Goal: Complete application form: Complete application form

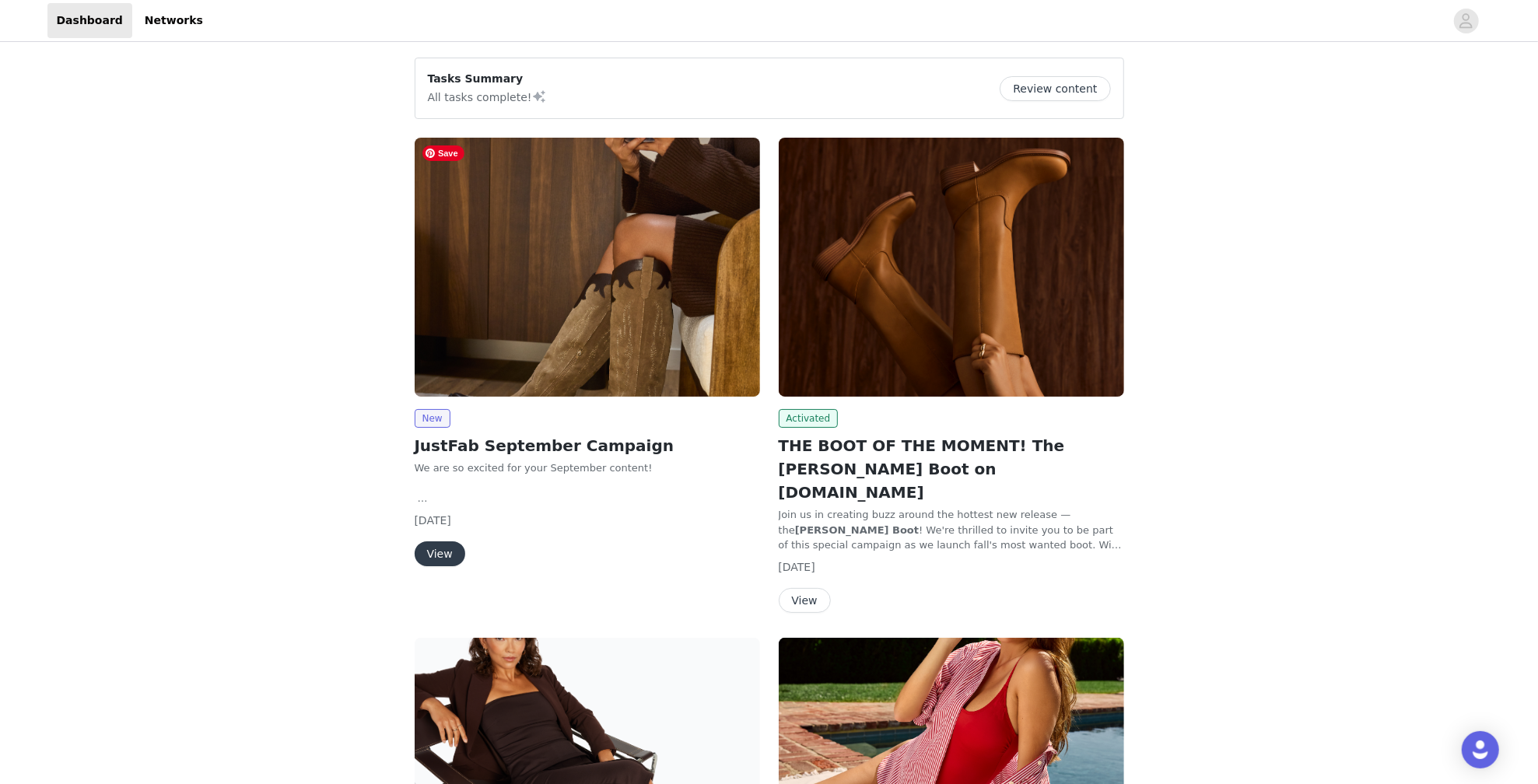
click at [568, 306] on img at bounding box center [588, 267] width 346 height 259
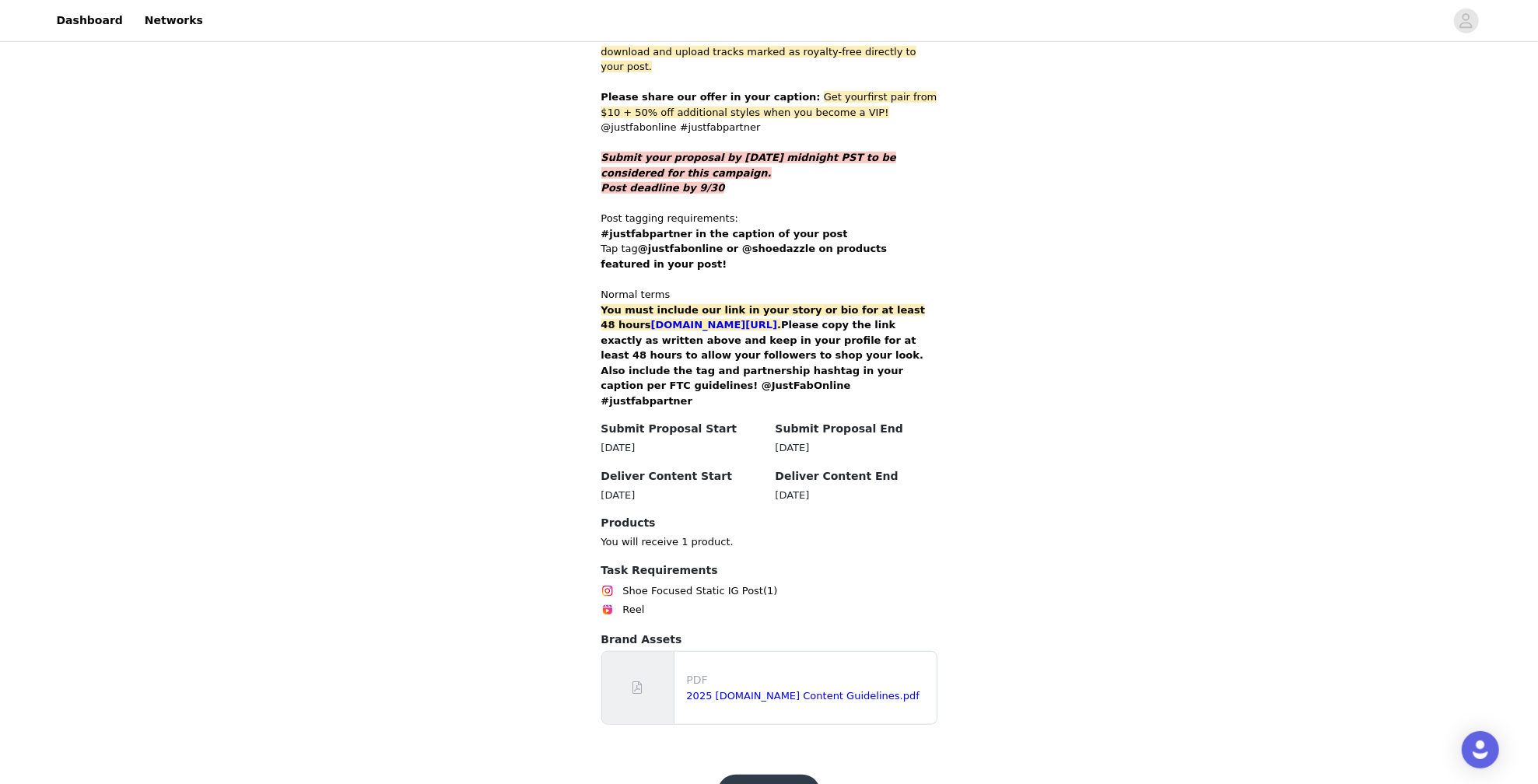
scroll to position [856, 0]
click at [767, 775] on button "Get Started" at bounding box center [769, 794] width 104 height 38
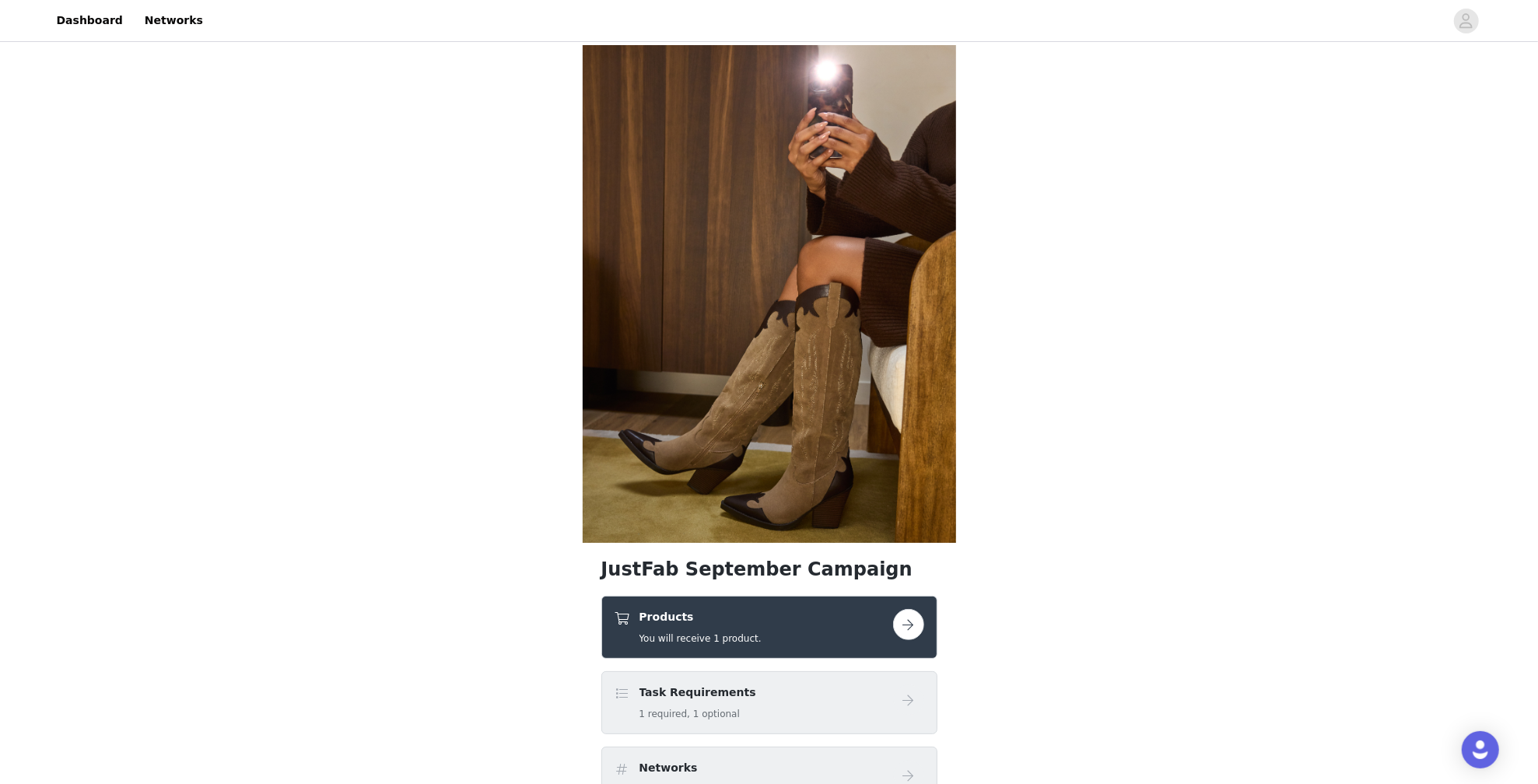
click at [907, 617] on button "button" at bounding box center [909, 625] width 31 height 31
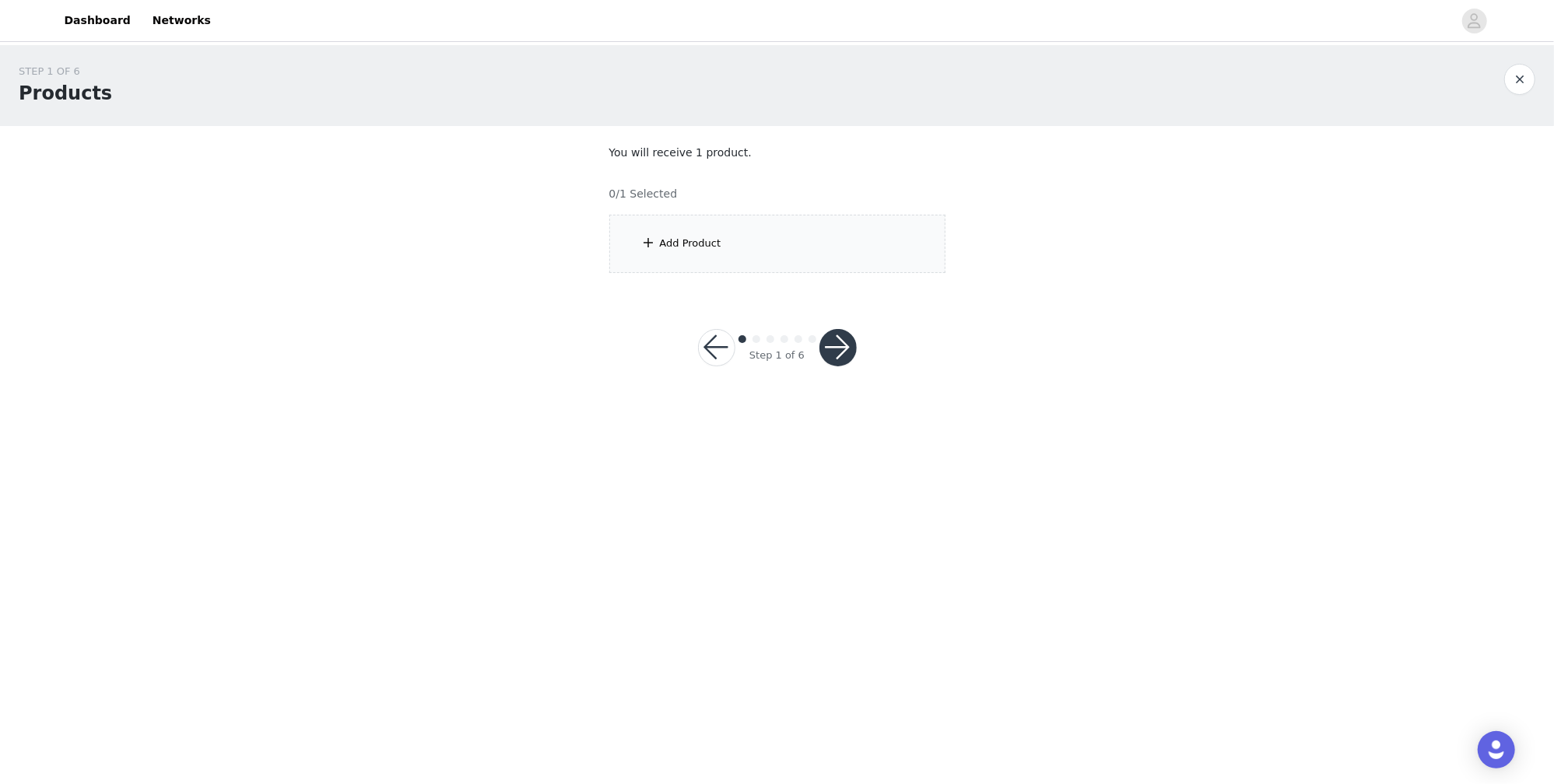
click at [785, 233] on div "Add Product" at bounding box center [777, 244] width 336 height 58
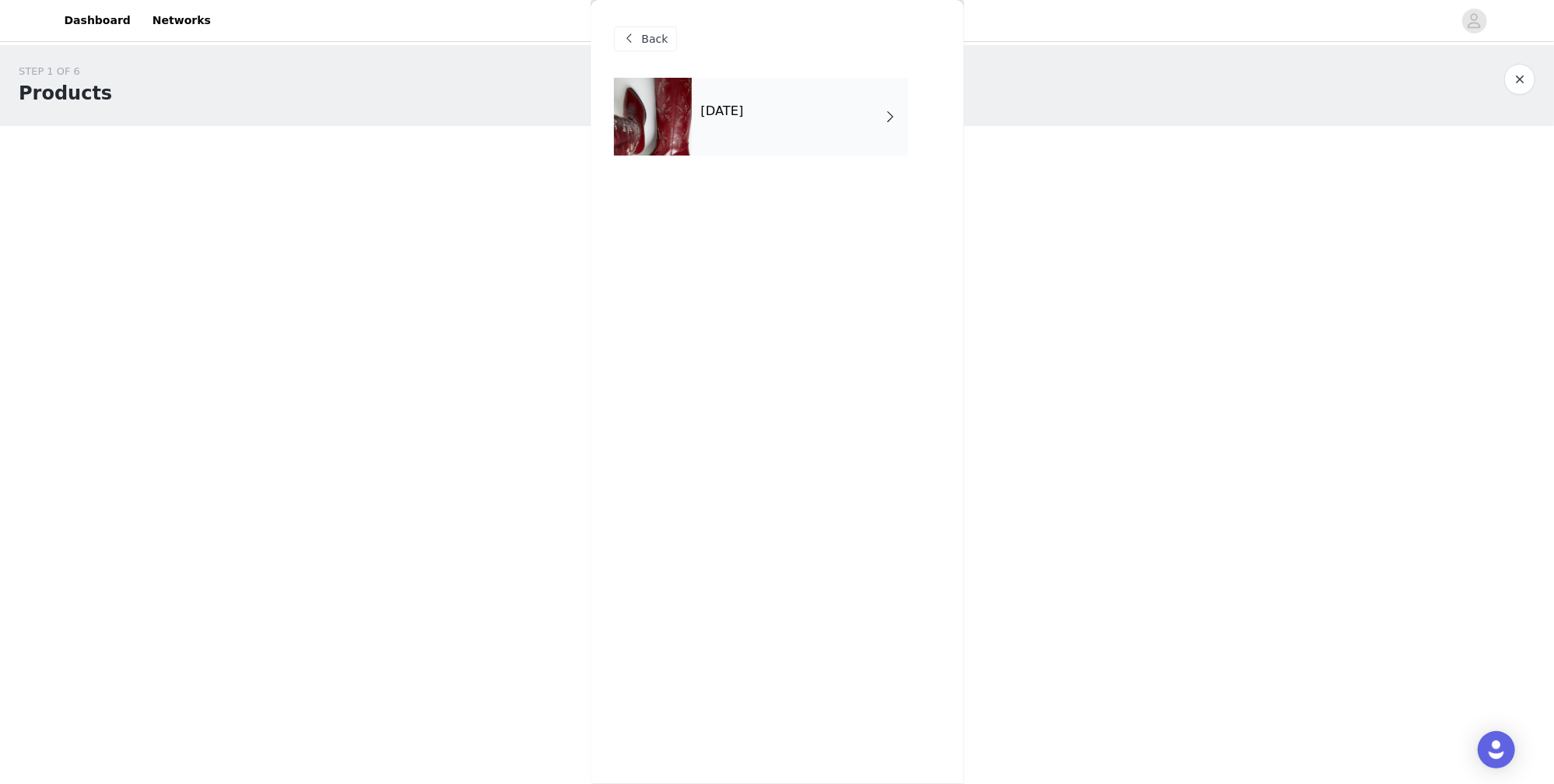
click at [816, 106] on div "[DATE]" at bounding box center [800, 116] width 217 height 78
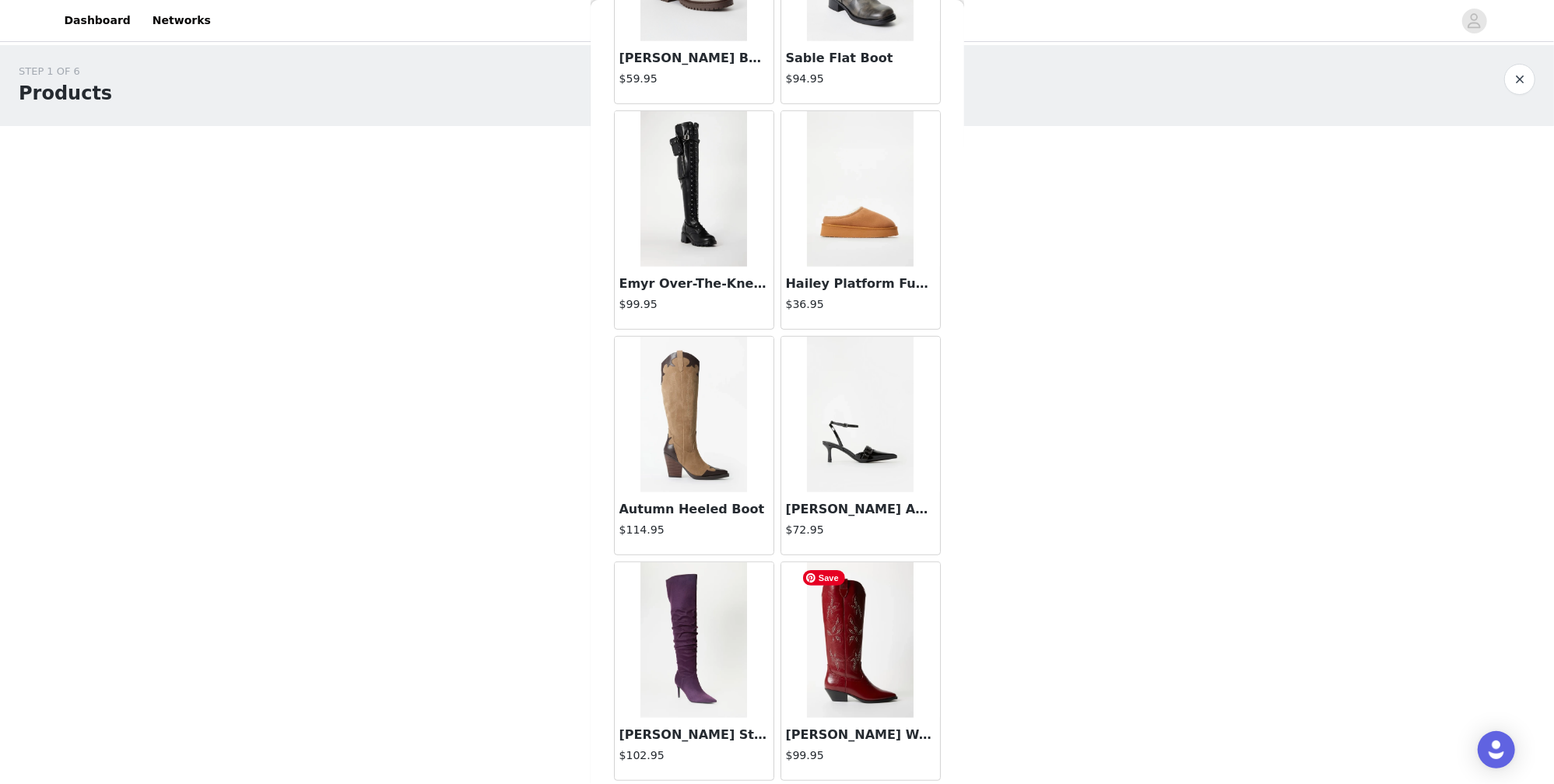
click at [845, 660] on img at bounding box center [860, 640] width 107 height 155
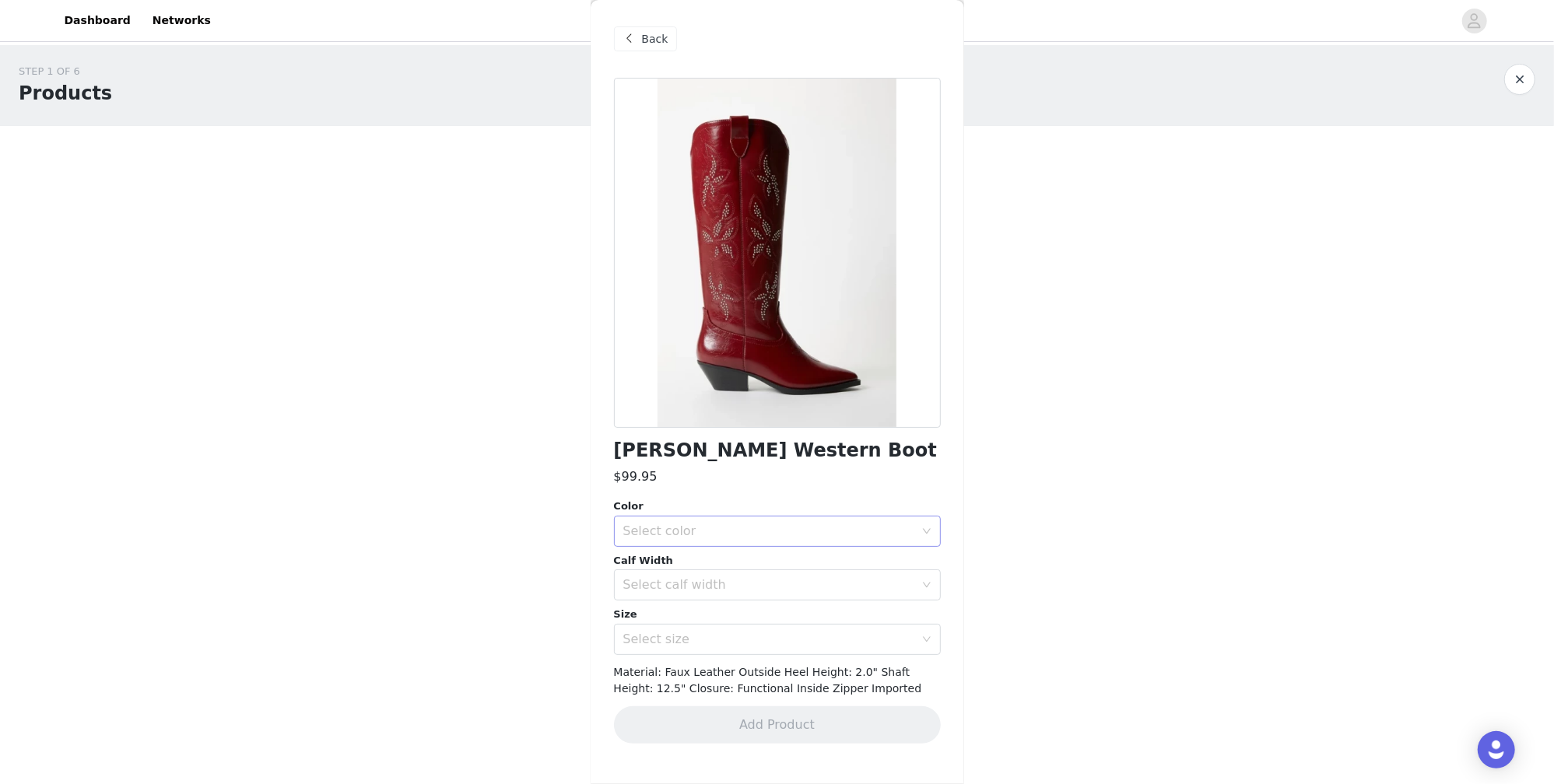
click at [884, 518] on div "Select color" at bounding box center [772, 532] width 298 height 30
click at [868, 554] on li "Cabernet Red" at bounding box center [777, 564] width 327 height 25
click at [842, 593] on div "Select calf width" at bounding box center [772, 585] width 298 height 30
click at [805, 635] on li "Standard" at bounding box center [777, 643] width 327 height 25
click at [842, 638] on div "Select size" at bounding box center [769, 639] width 291 height 16
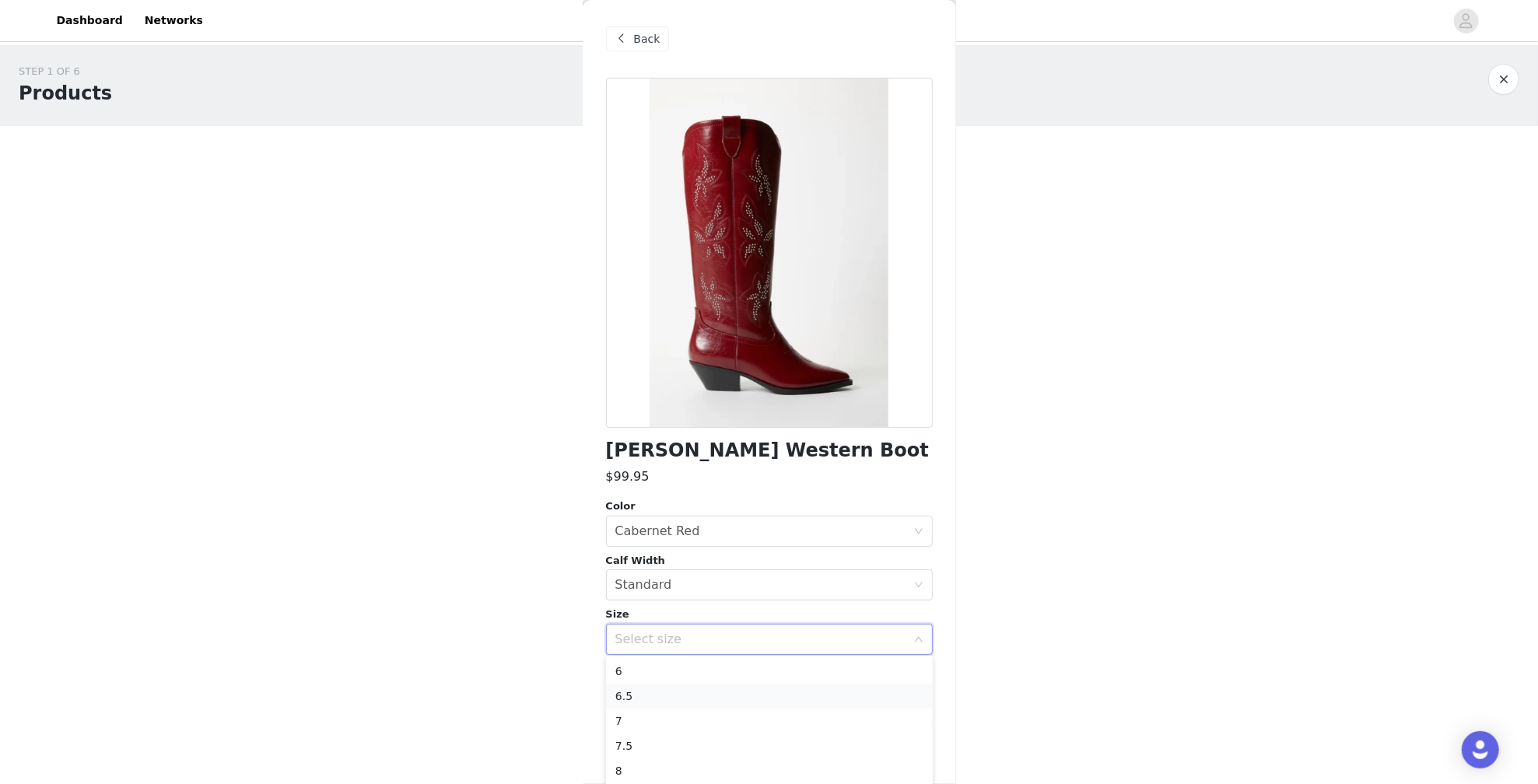
click at [779, 689] on li "6.5" at bounding box center [769, 696] width 327 height 25
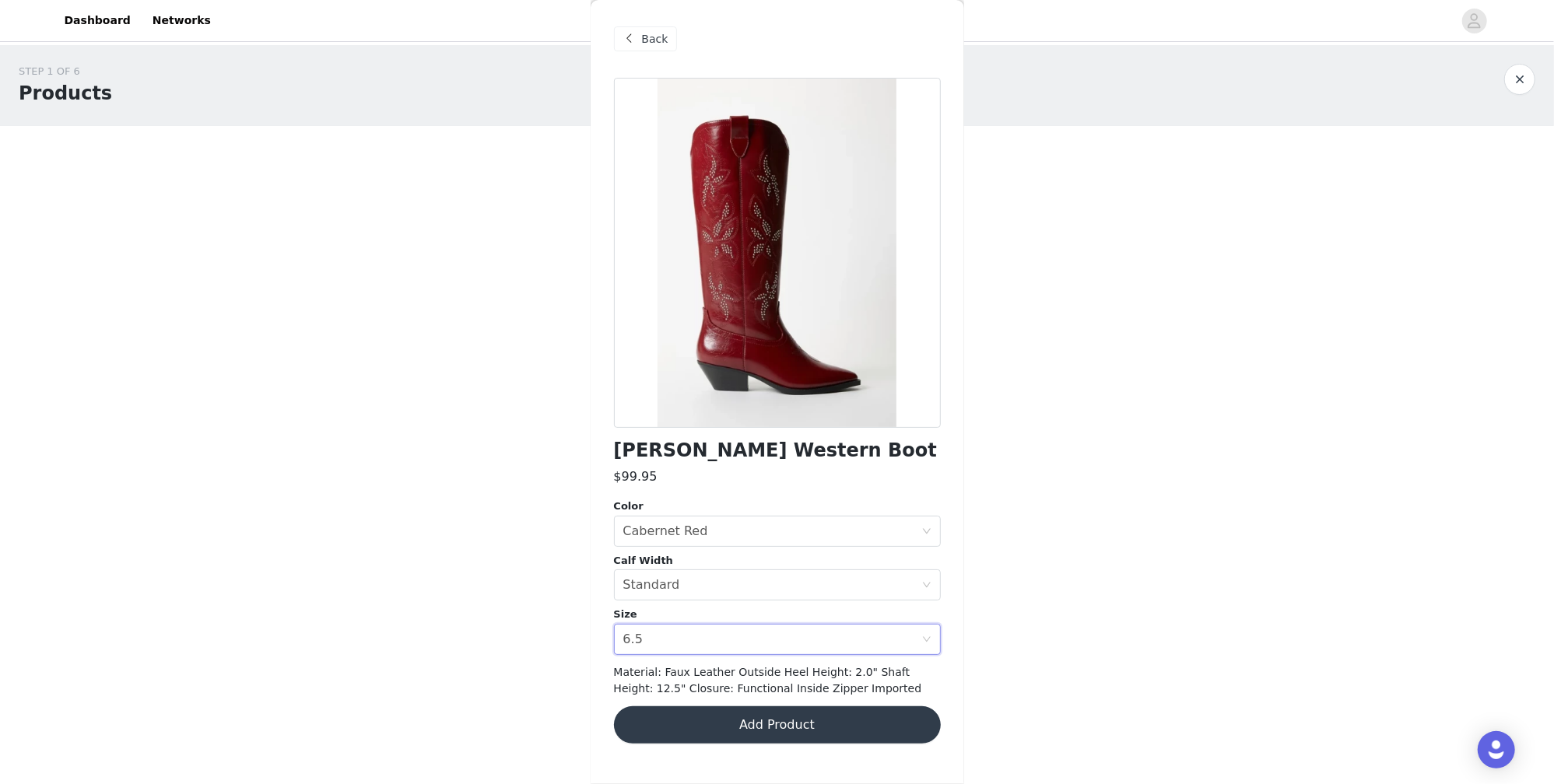
click at [763, 728] on button "Add Product" at bounding box center [777, 725] width 327 height 38
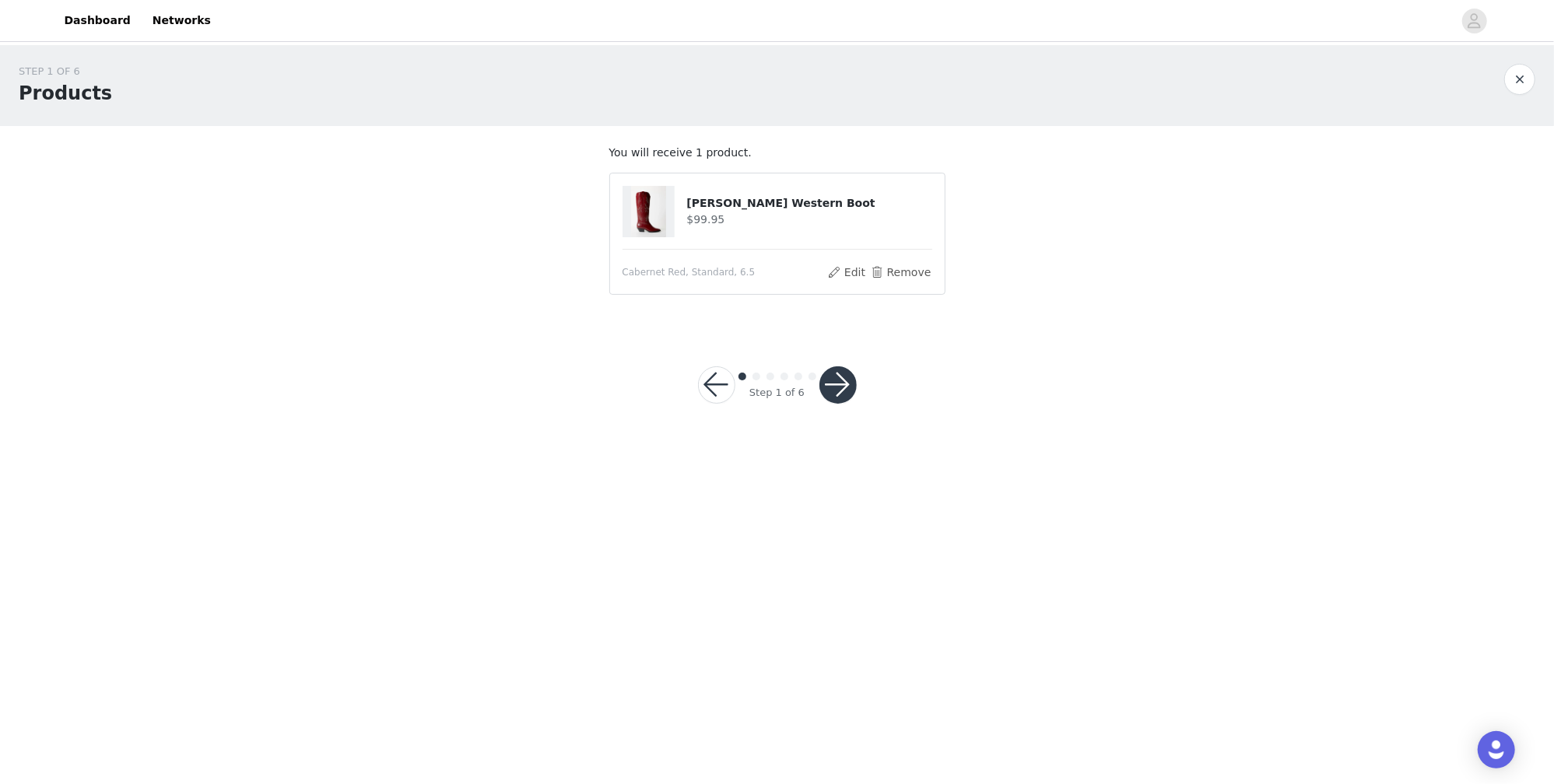
click at [839, 388] on button "button" at bounding box center [838, 385] width 38 height 38
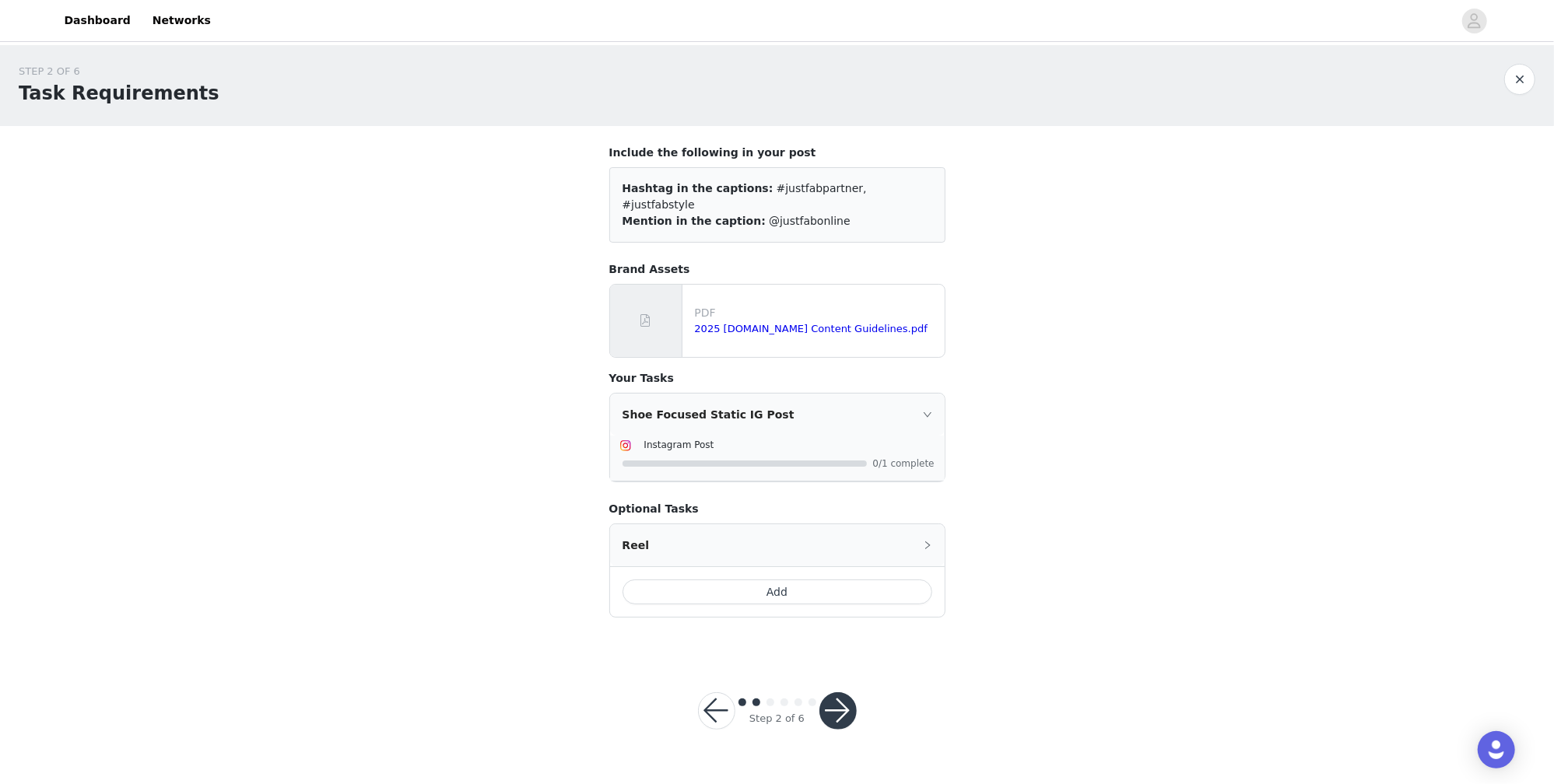
click at [710, 704] on button "button" at bounding box center [716, 711] width 38 height 38
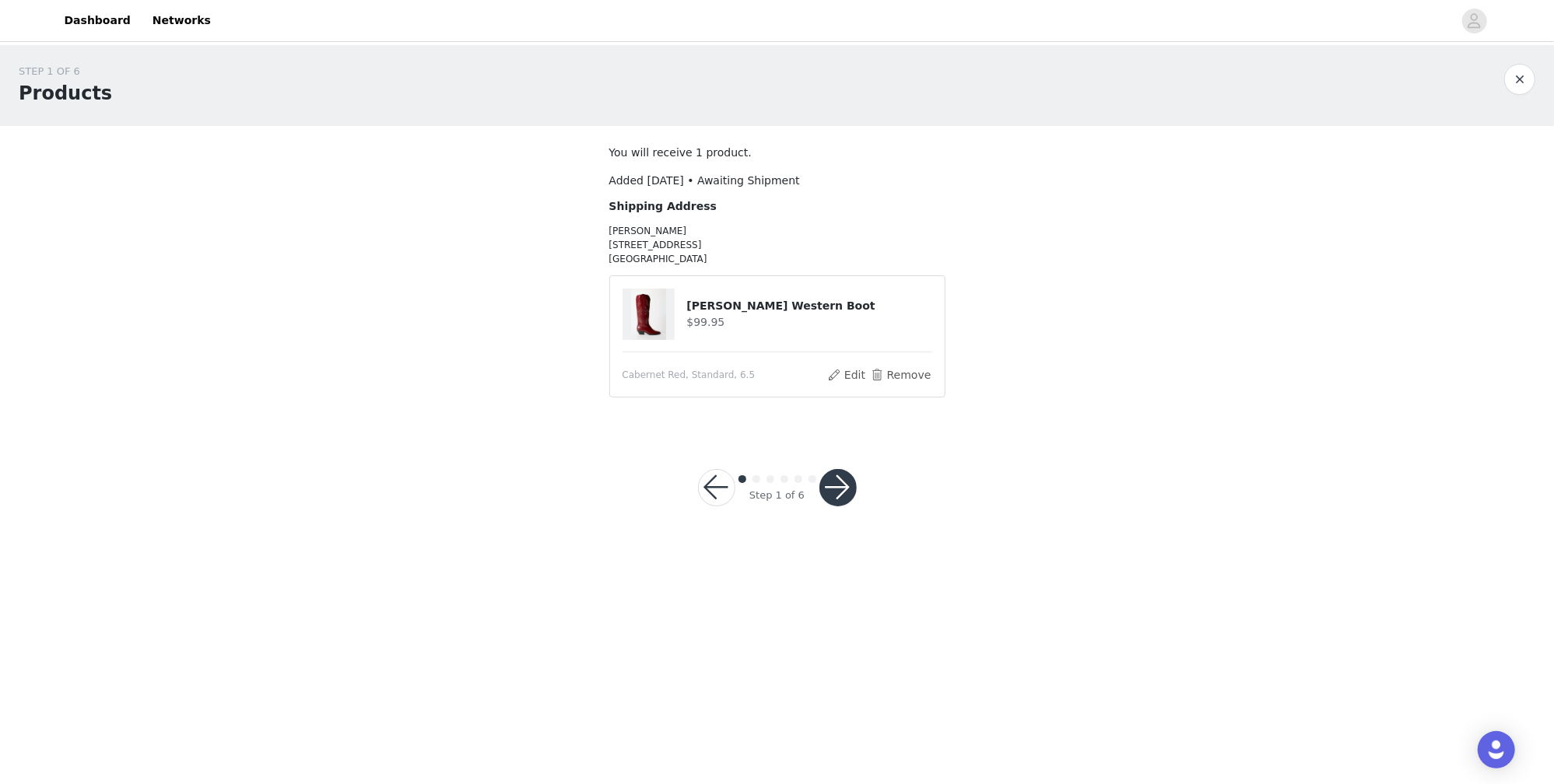
click at [710, 487] on button "button" at bounding box center [716, 487] width 38 height 38
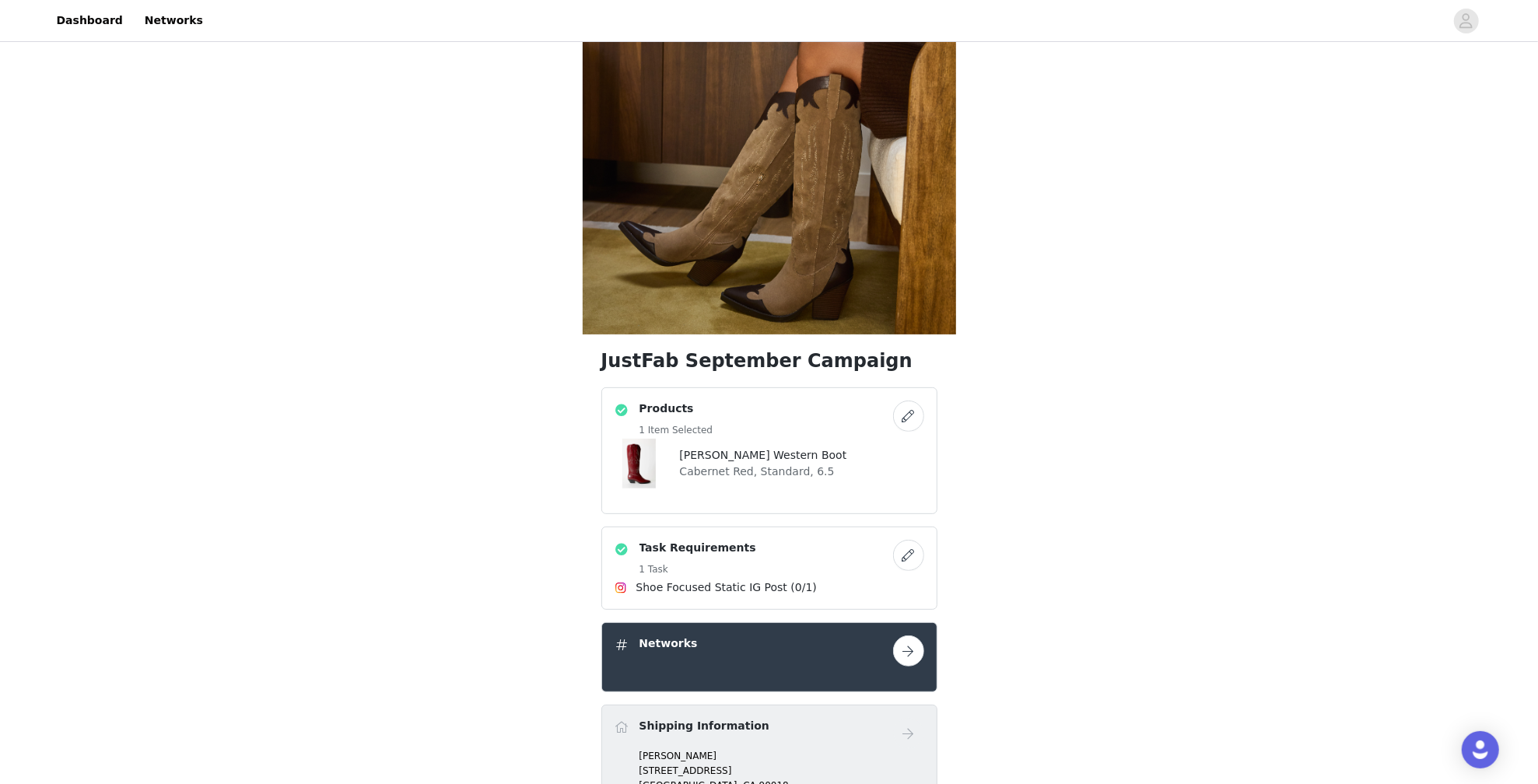
scroll to position [216, 0]
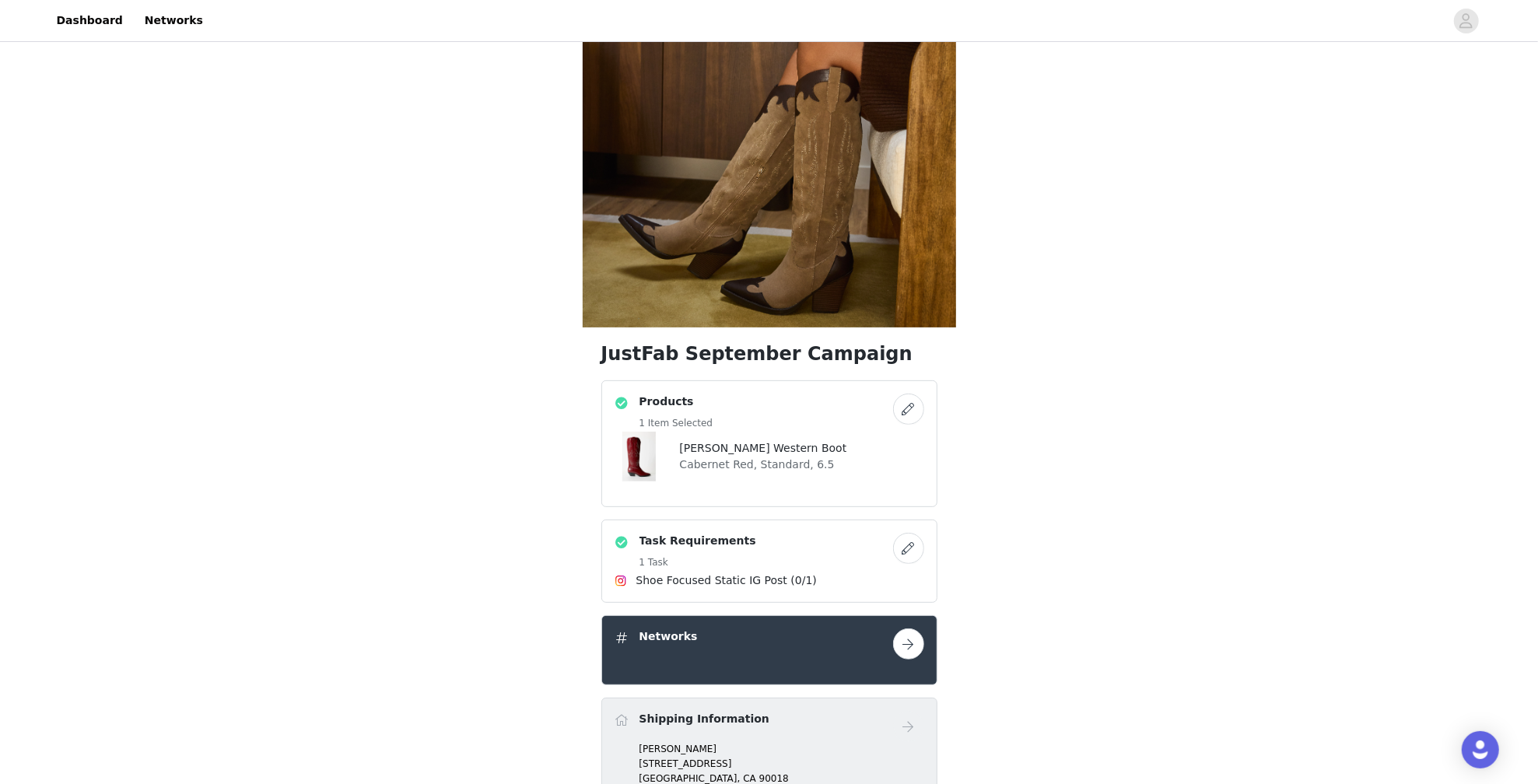
click at [910, 411] on button "button" at bounding box center [909, 409] width 31 height 31
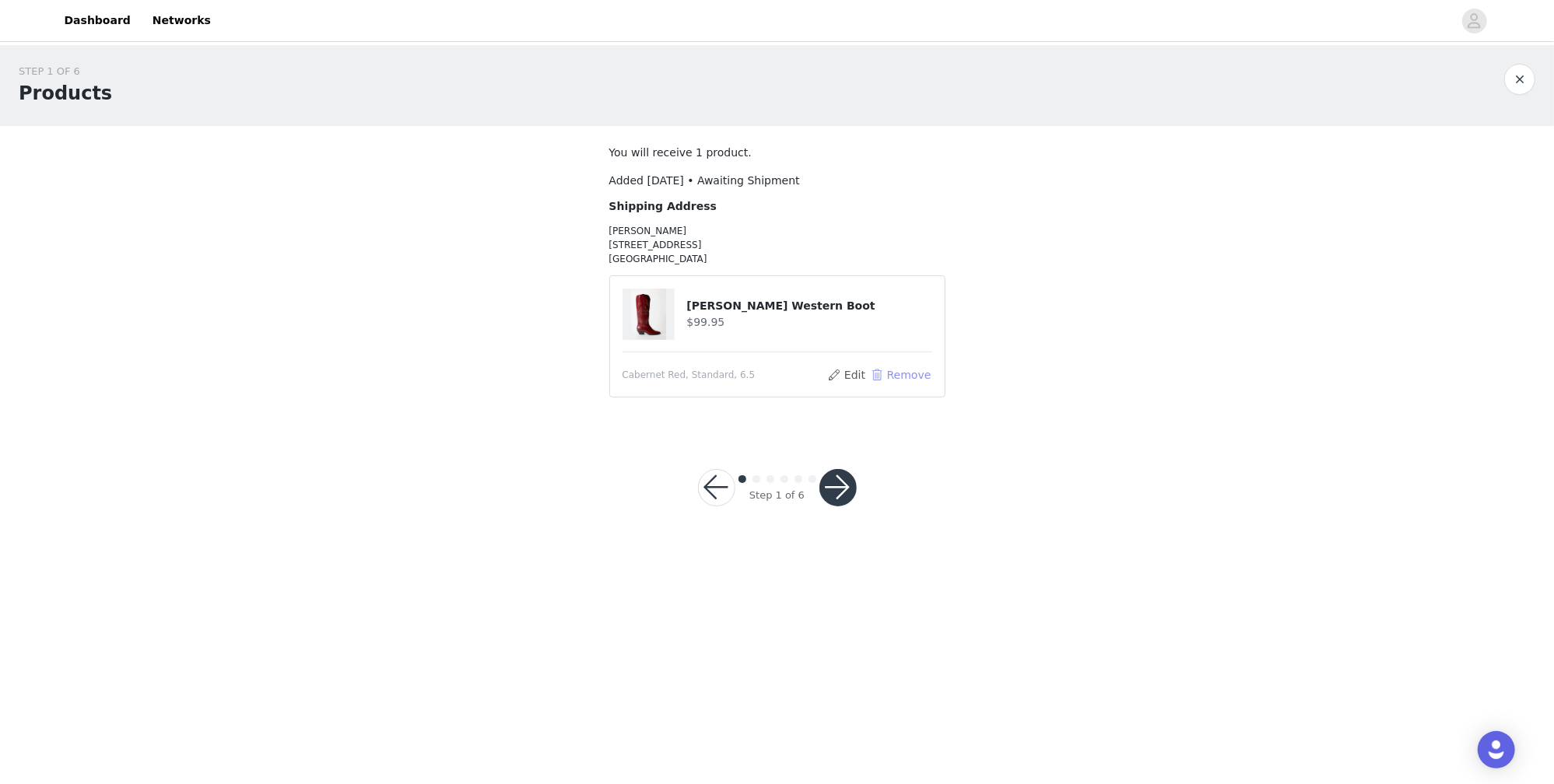
click at [915, 368] on button "Remove" at bounding box center [900, 375] width 62 height 18
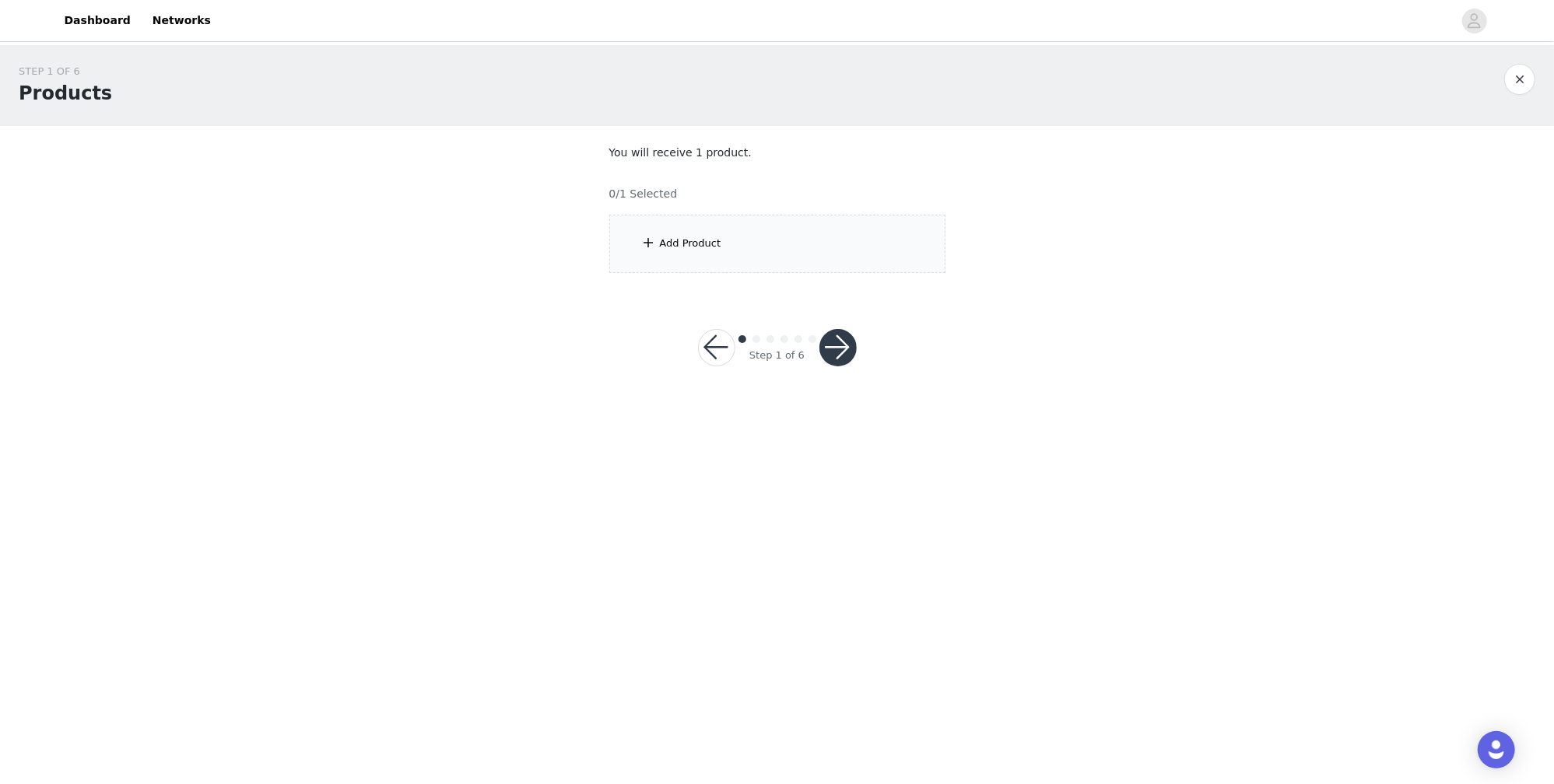
click at [727, 249] on div "Add Product" at bounding box center [777, 244] width 336 height 58
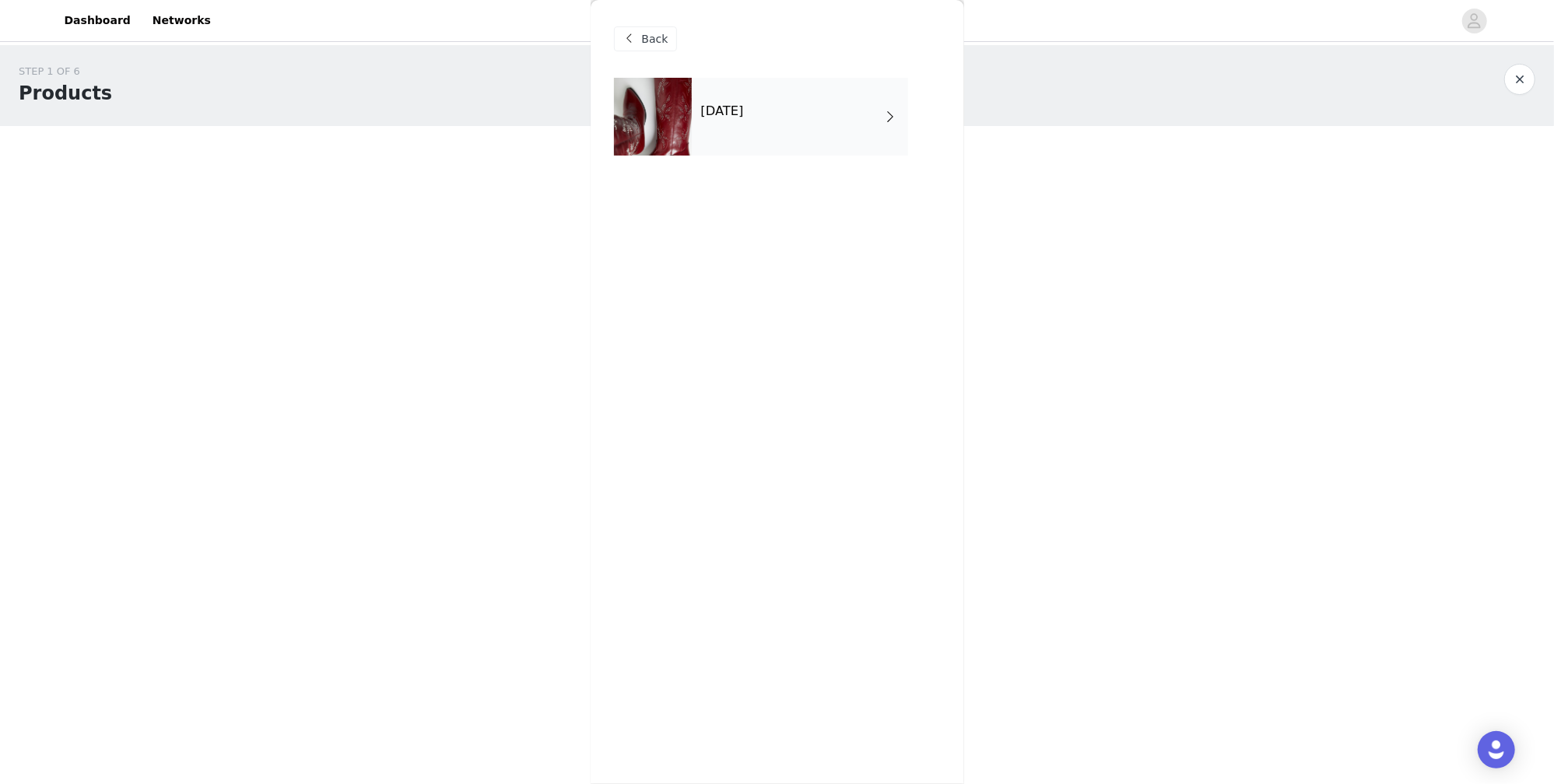
click at [744, 106] on h4 "[DATE]" at bounding box center [722, 111] width 43 height 14
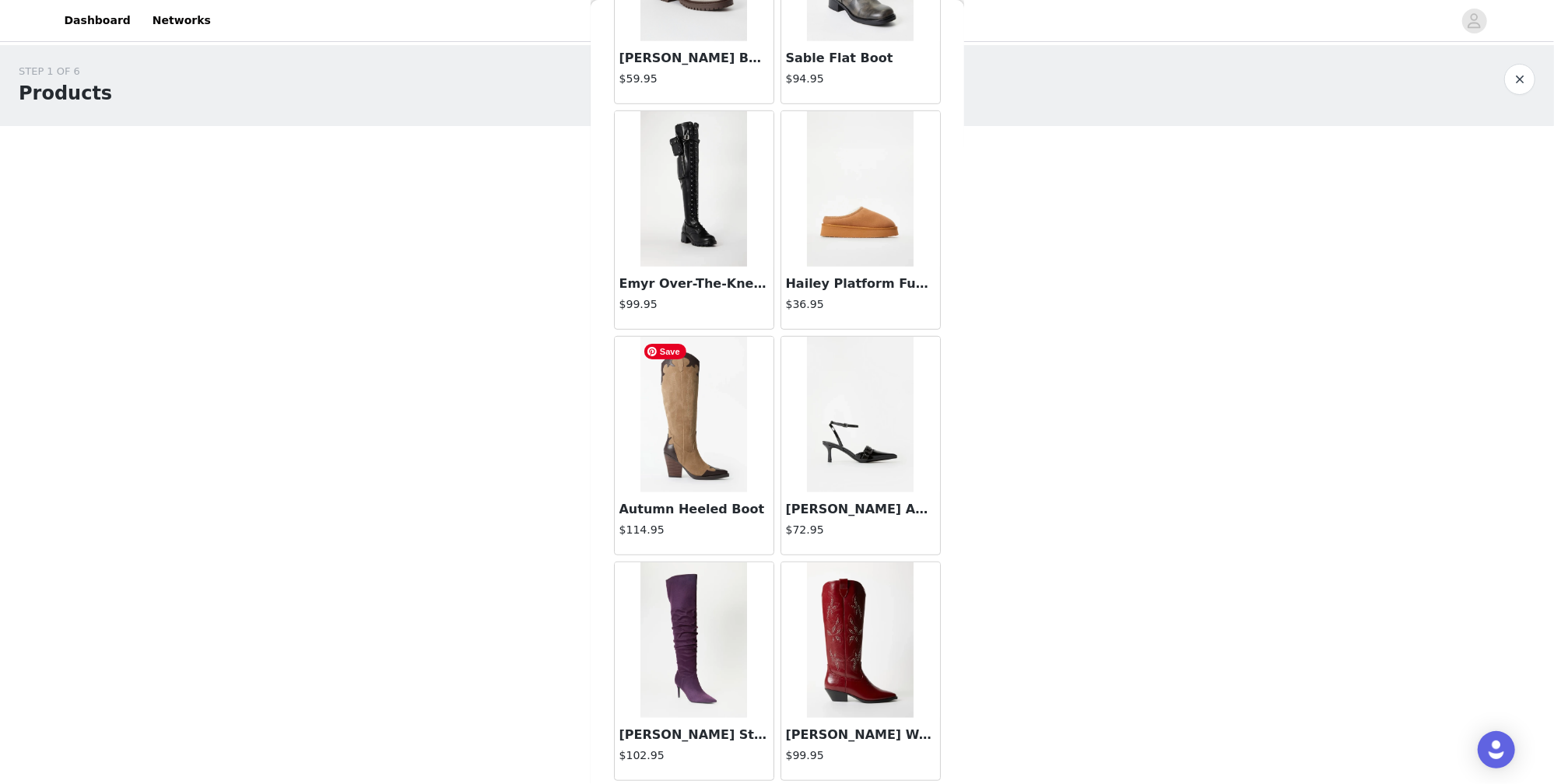
click at [698, 427] on img at bounding box center [694, 415] width 107 height 155
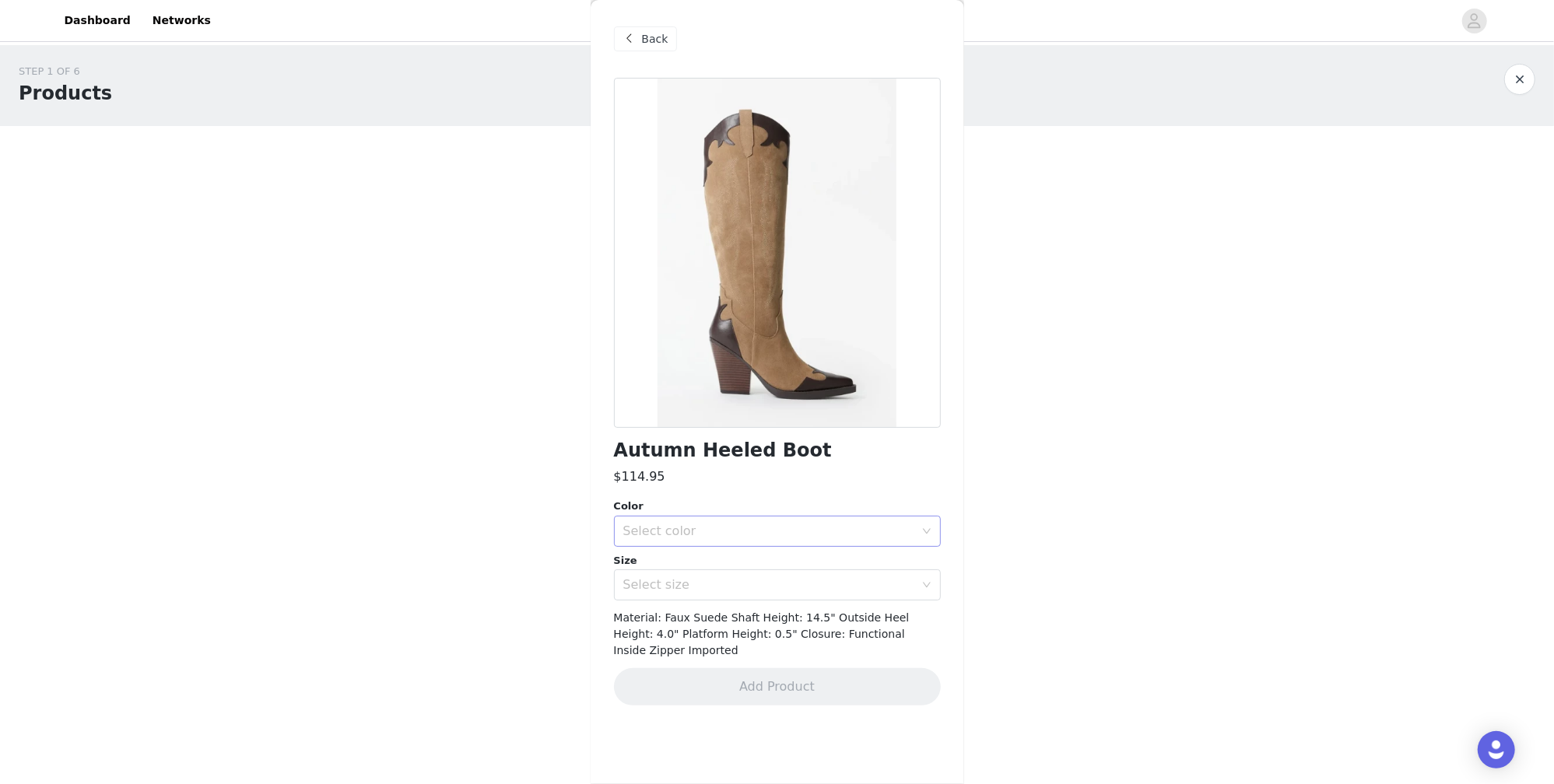
click at [829, 533] on div "Select color" at bounding box center [769, 532] width 291 height 16
click at [798, 564] on li "Taupe/ Coffee" at bounding box center [777, 564] width 327 height 25
click at [778, 574] on div "Select size" at bounding box center [772, 585] width 298 height 30
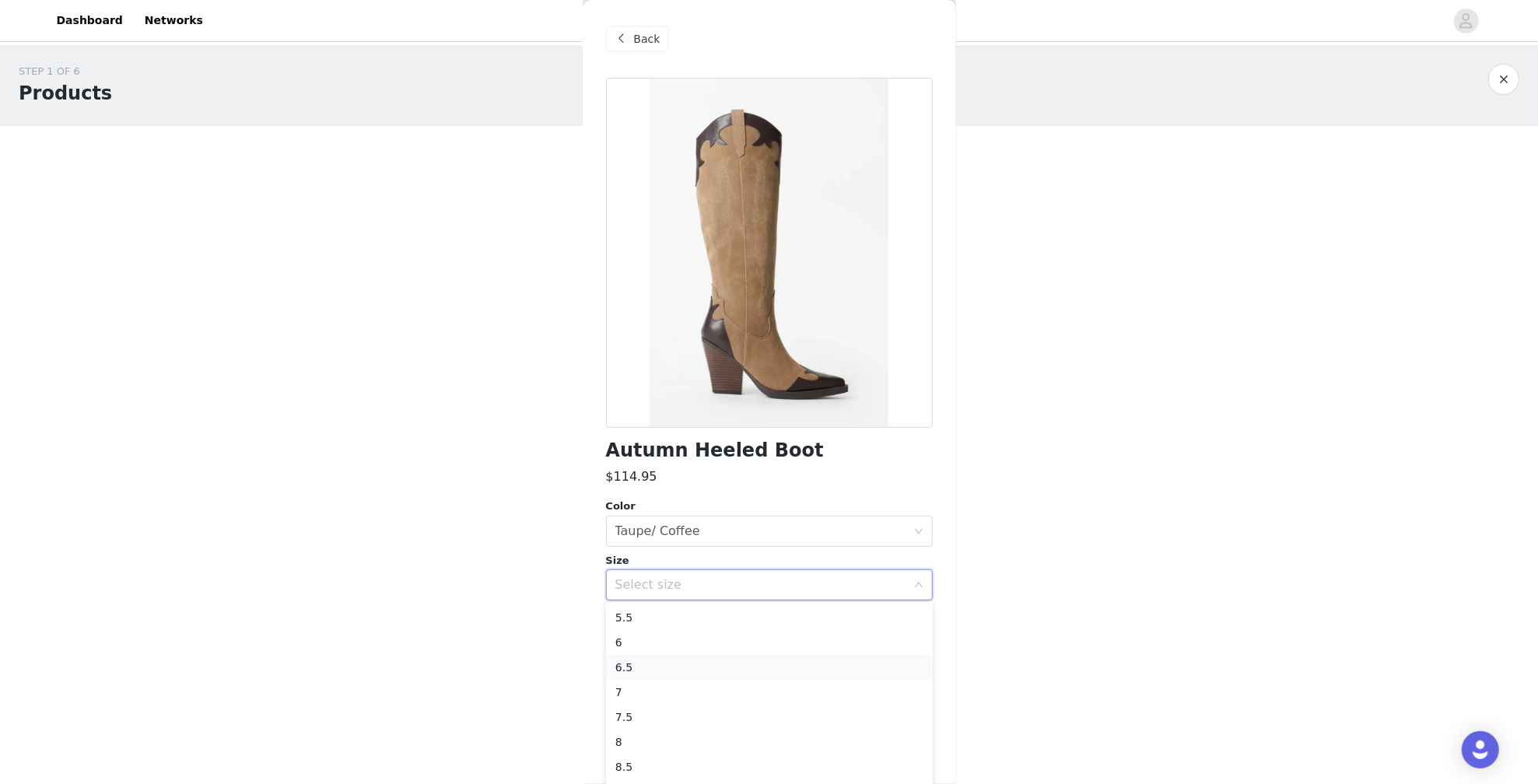
click at [741, 664] on li "6.5" at bounding box center [769, 667] width 327 height 25
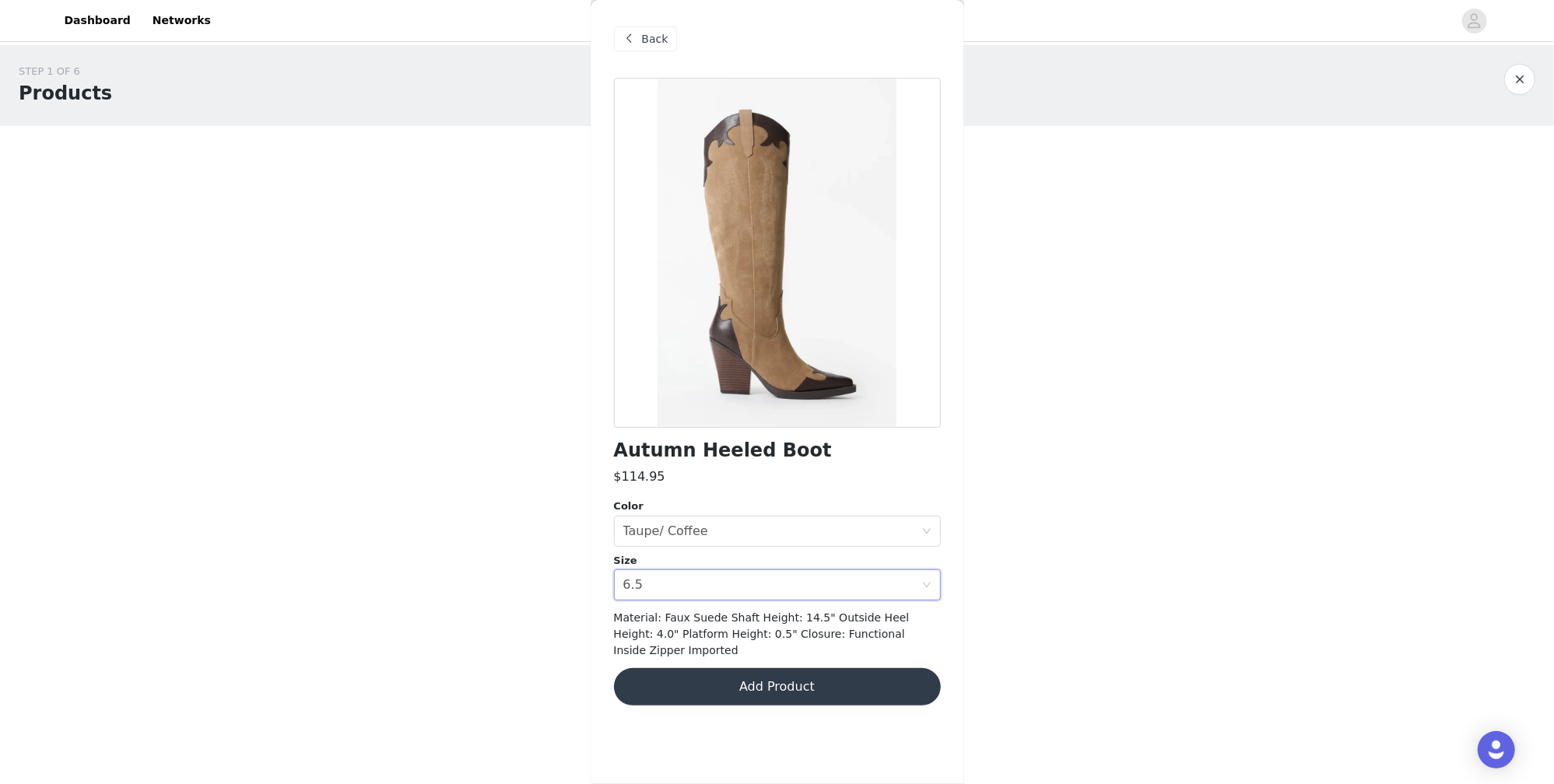
click at [769, 678] on button "Add Product" at bounding box center [777, 686] width 327 height 38
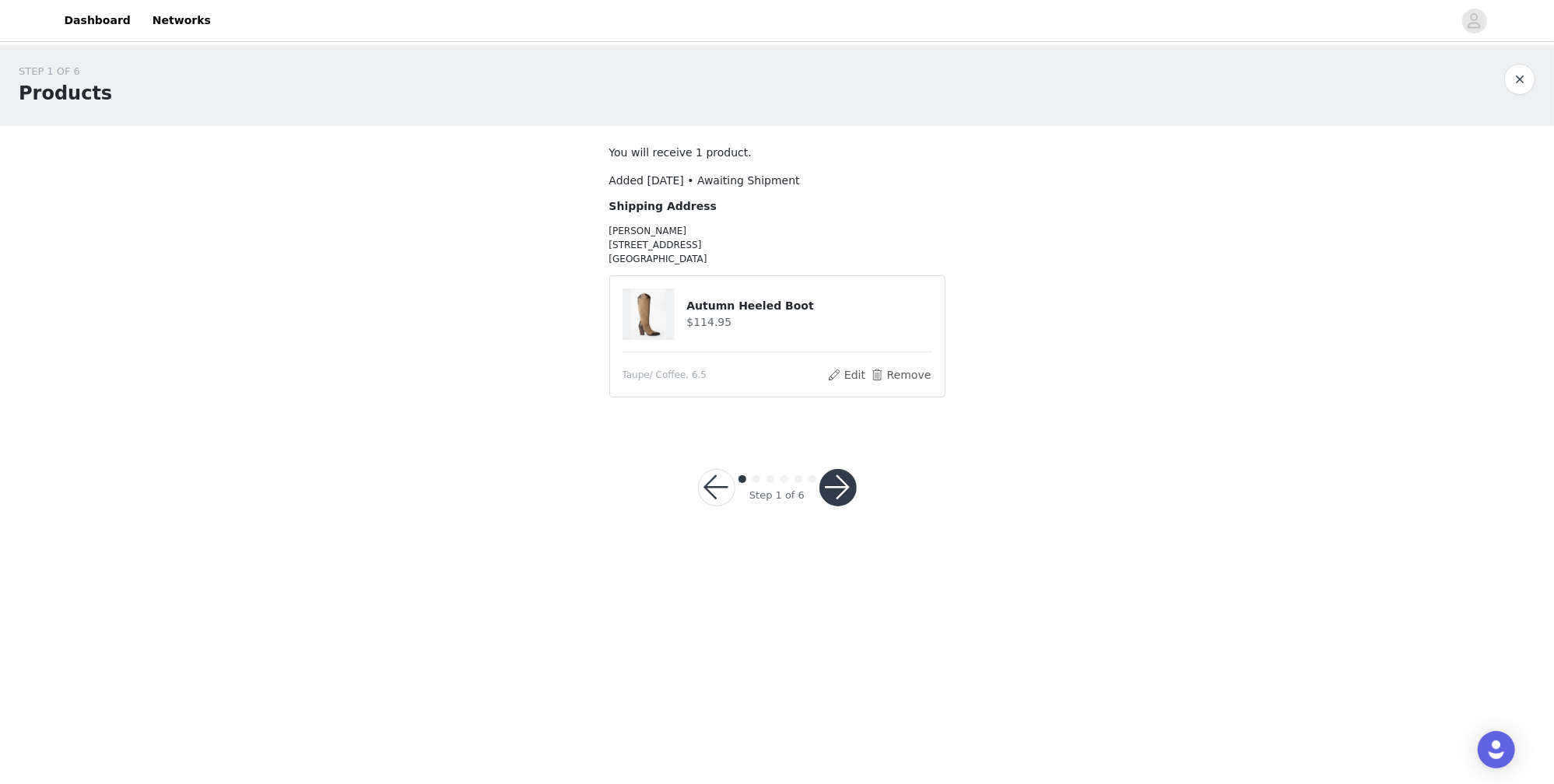
click at [832, 484] on button "button" at bounding box center [838, 487] width 38 height 38
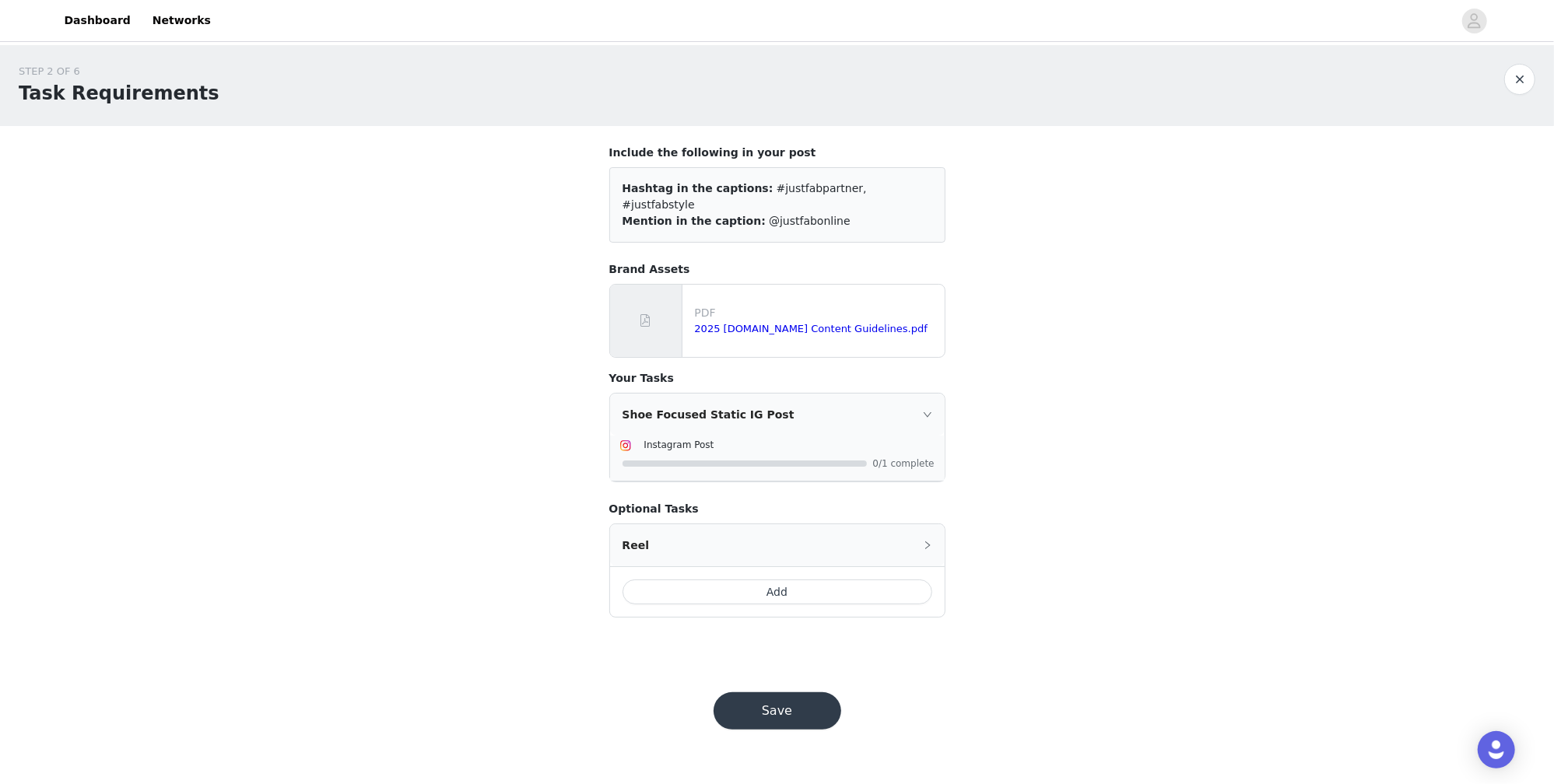
click at [786, 694] on button "Save" at bounding box center [777, 711] width 128 height 38
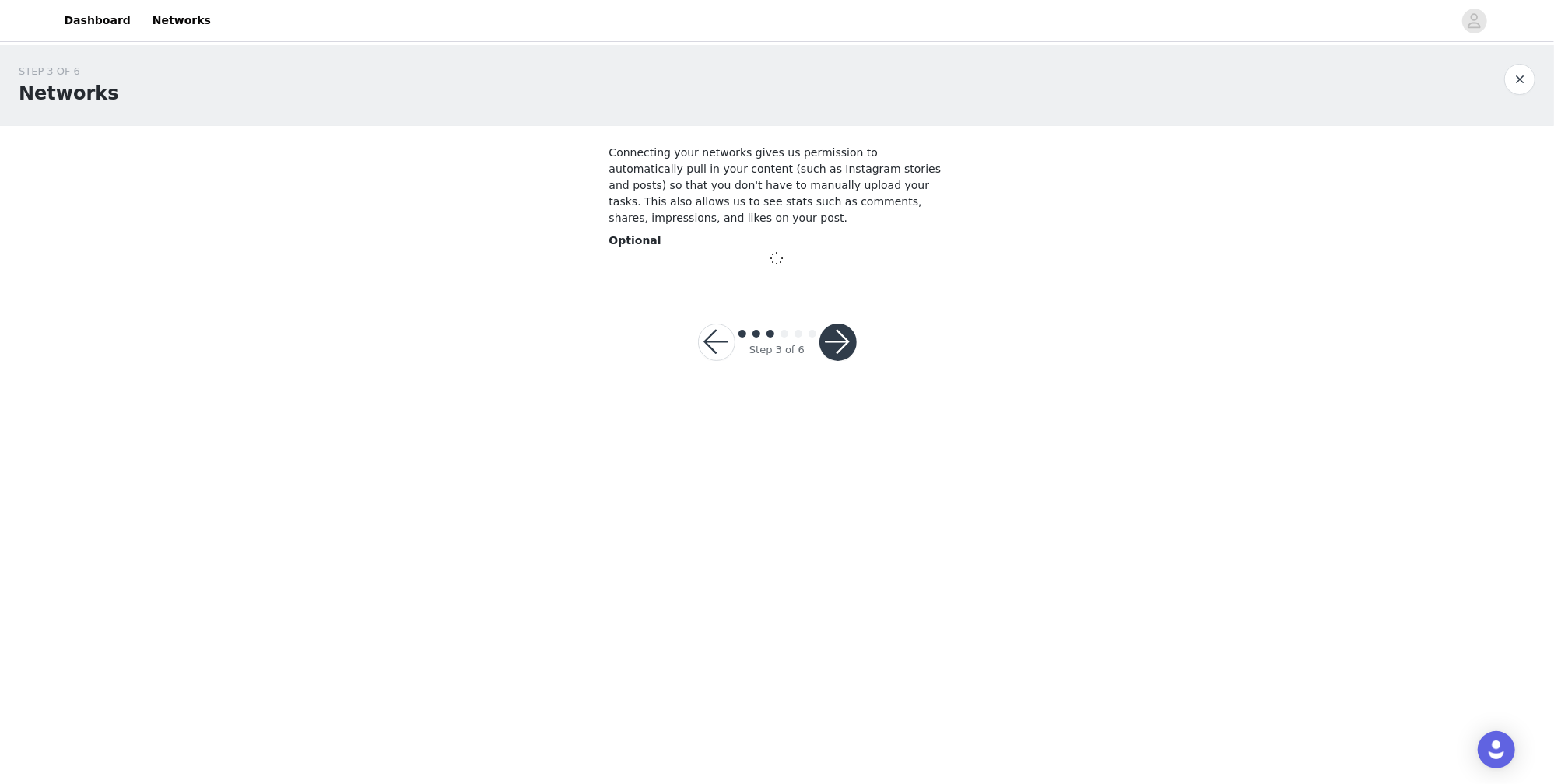
click at [832, 340] on button "button" at bounding box center [838, 342] width 38 height 38
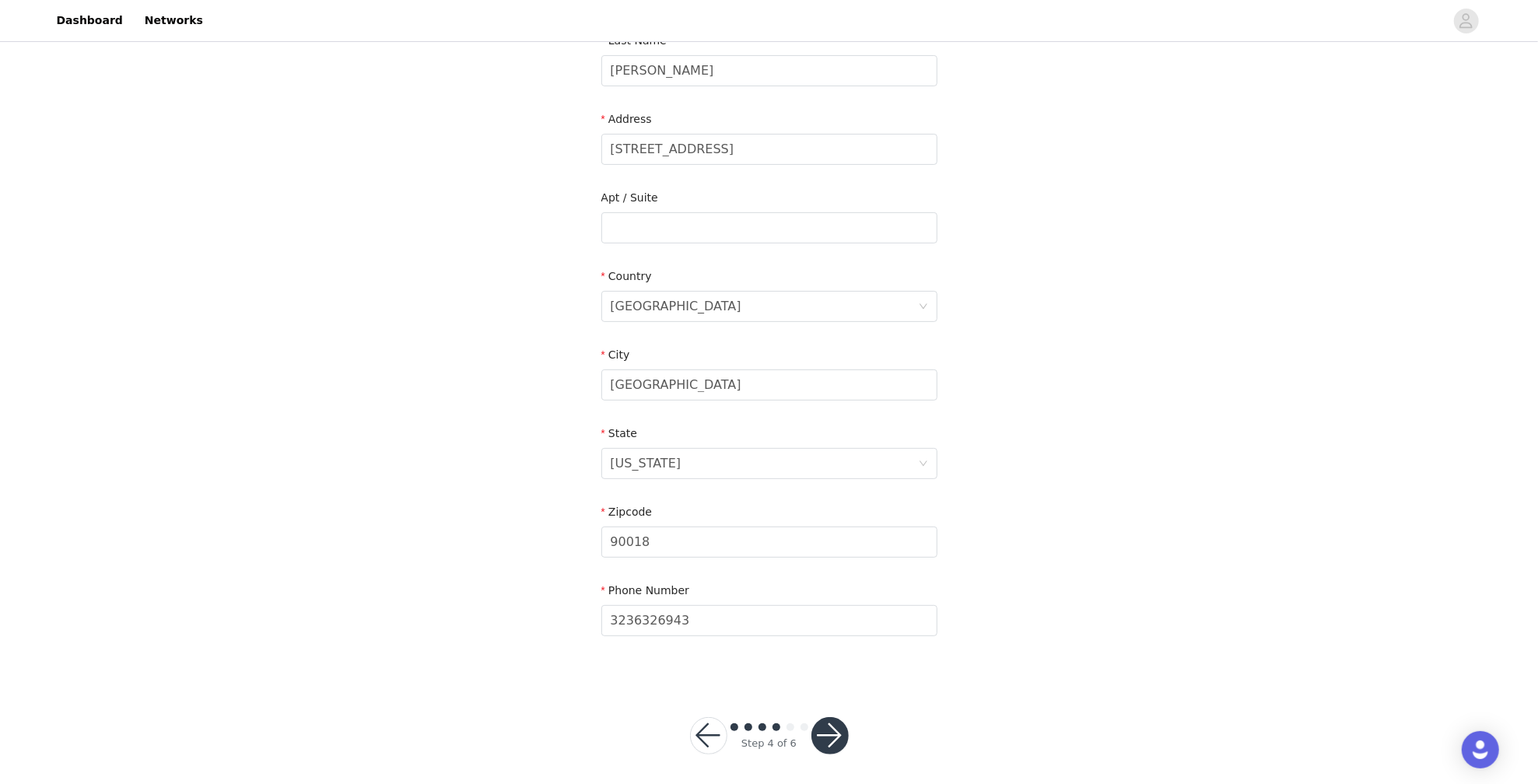
scroll to position [268, 0]
click at [824, 718] on button "button" at bounding box center [830, 736] width 38 height 38
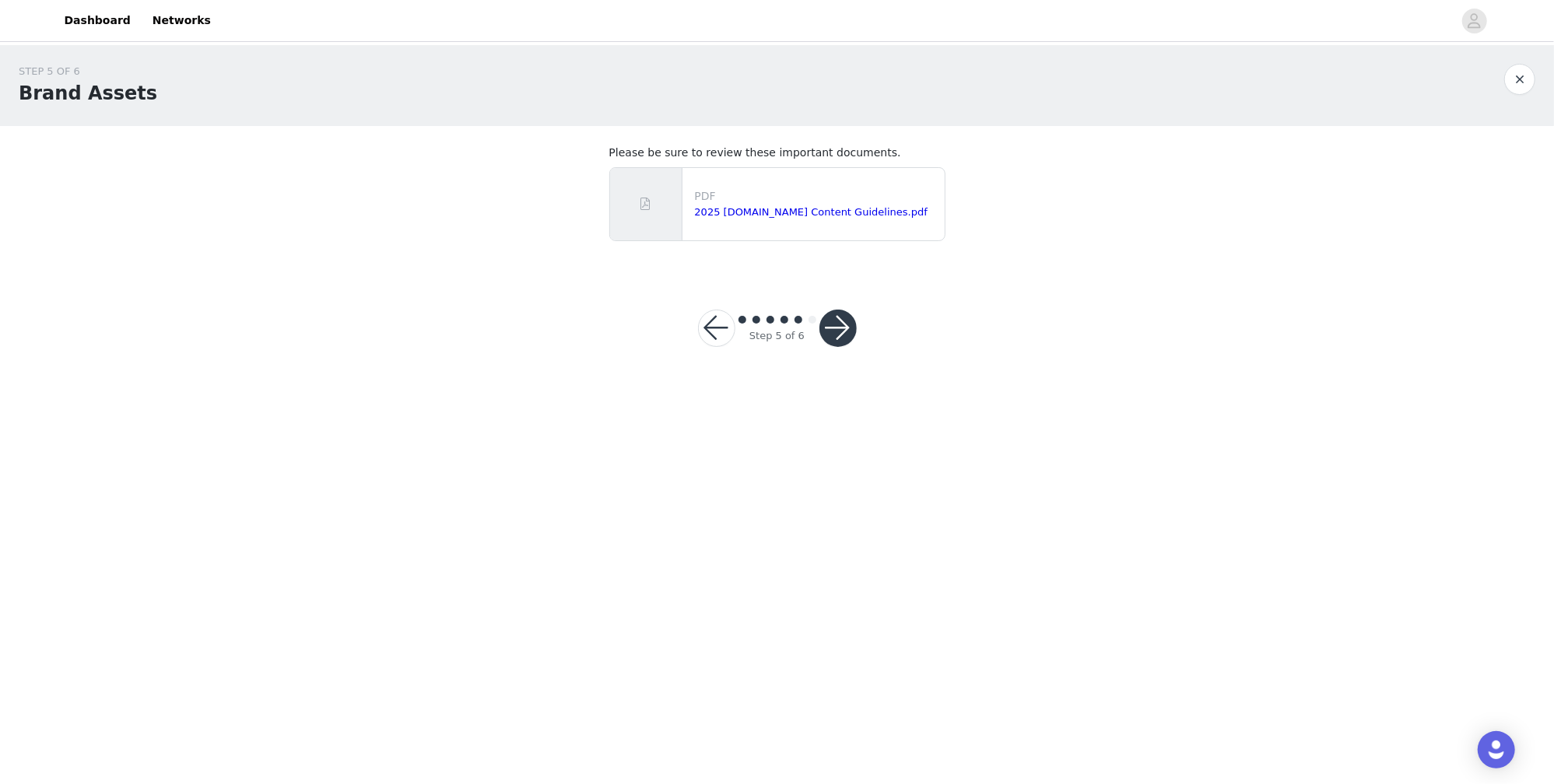
click at [839, 324] on button "button" at bounding box center [838, 328] width 38 height 38
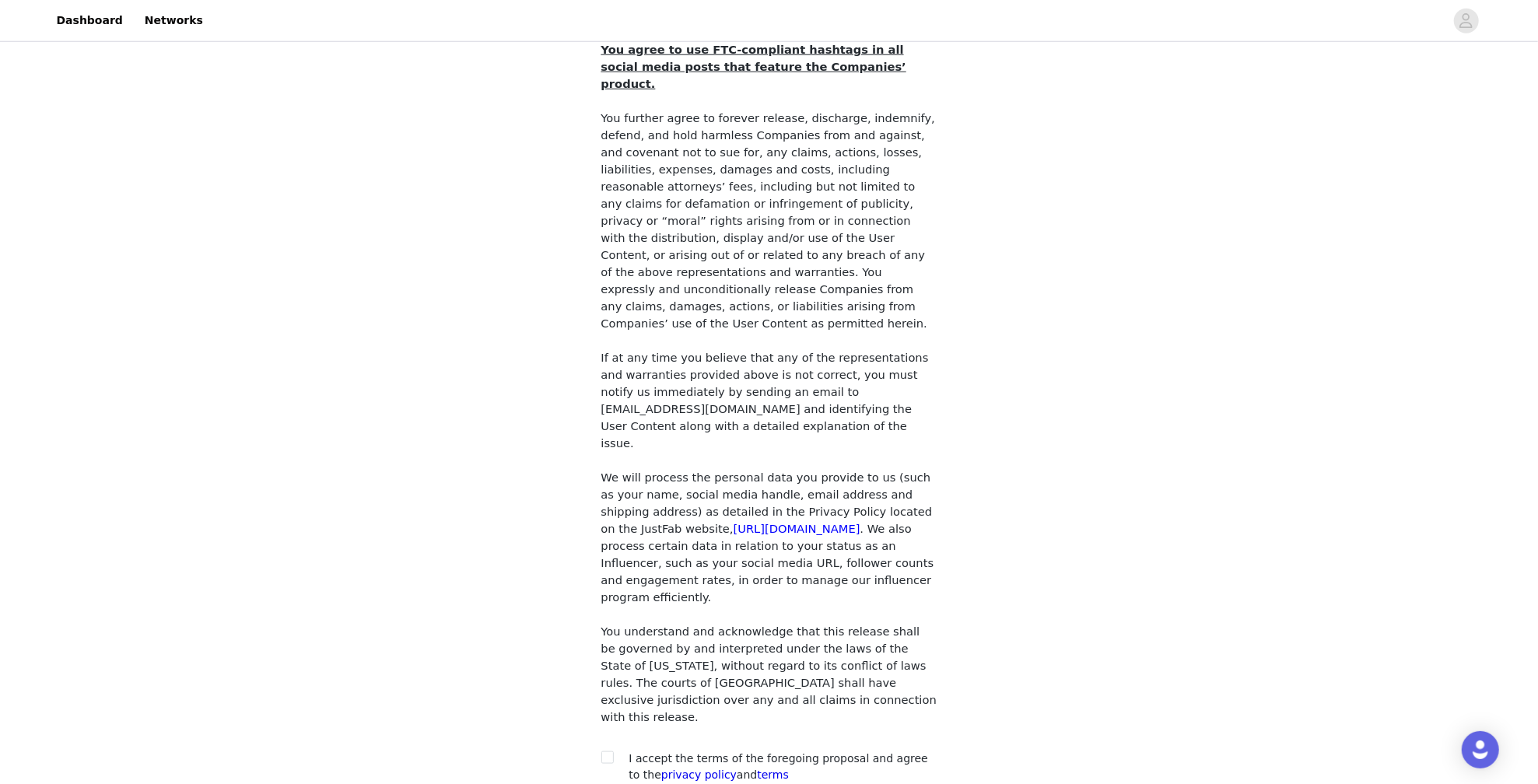
scroll to position [1198, 0]
click at [611, 753] on span at bounding box center [608, 759] width 12 height 12
click at [611, 753] on input "checkbox" at bounding box center [607, 758] width 10 height 10
checkbox input "true"
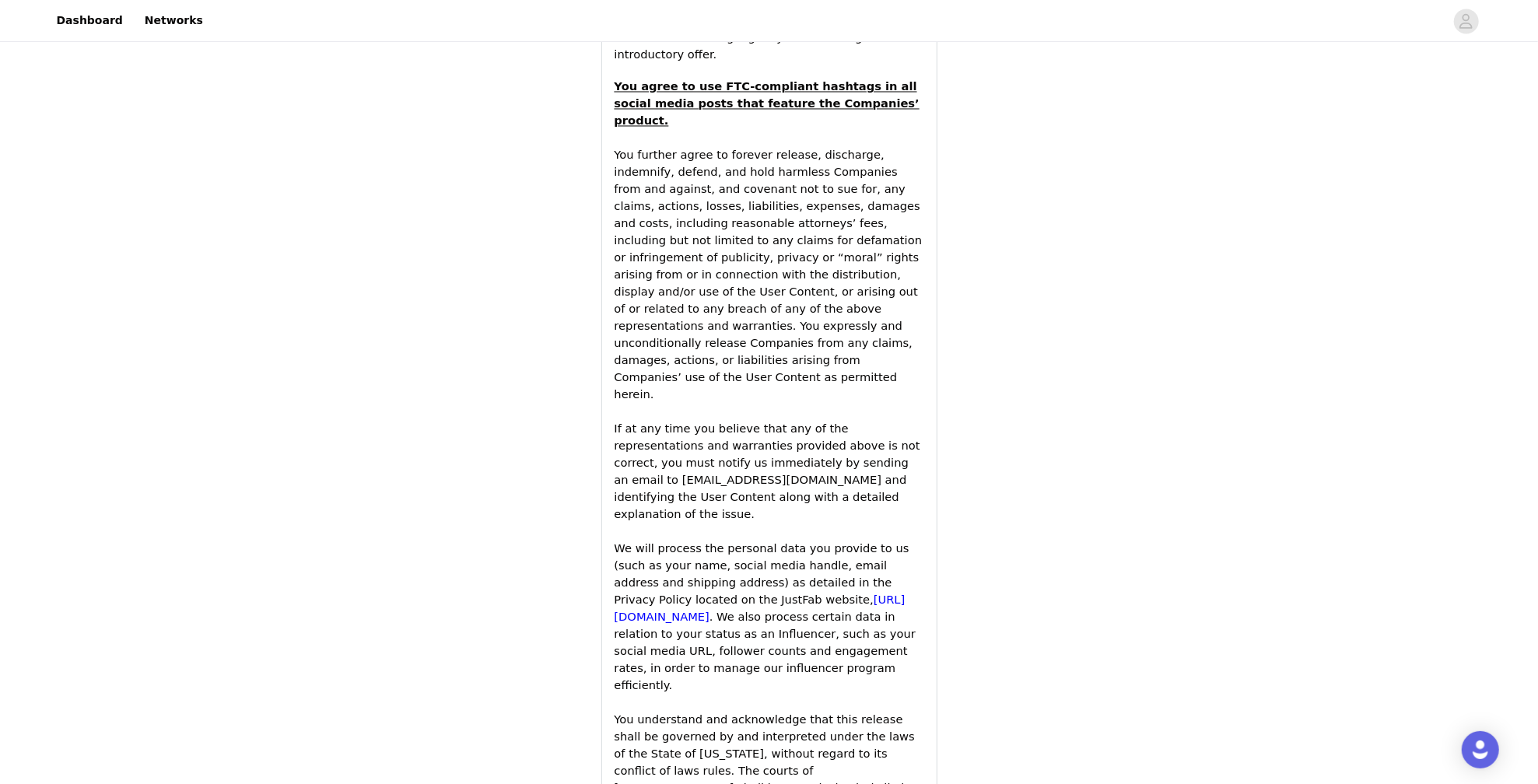
scroll to position [2321, 0]
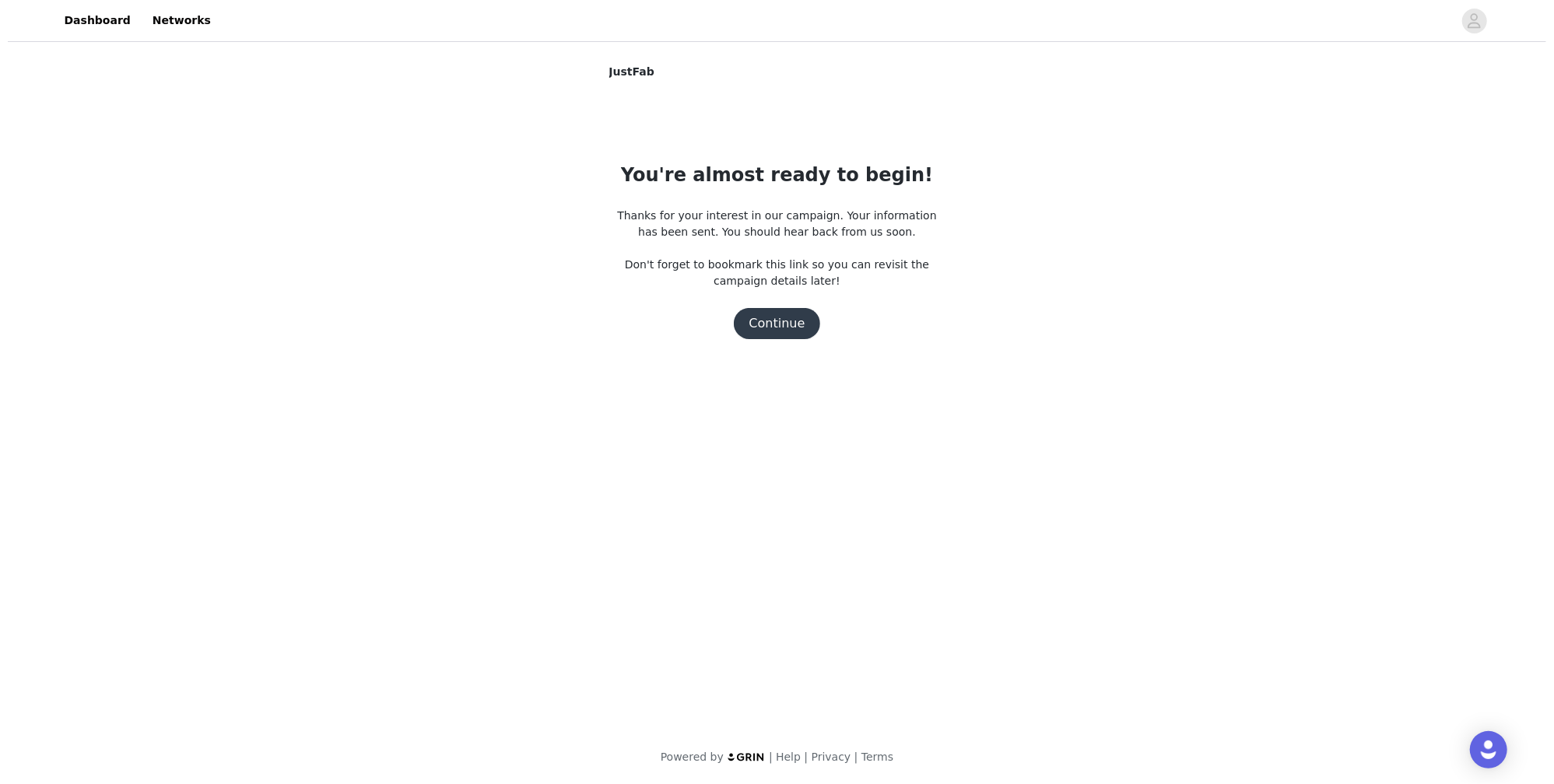
scroll to position [0, 0]
